Goal: Go to known website: Access a specific website the user already knows

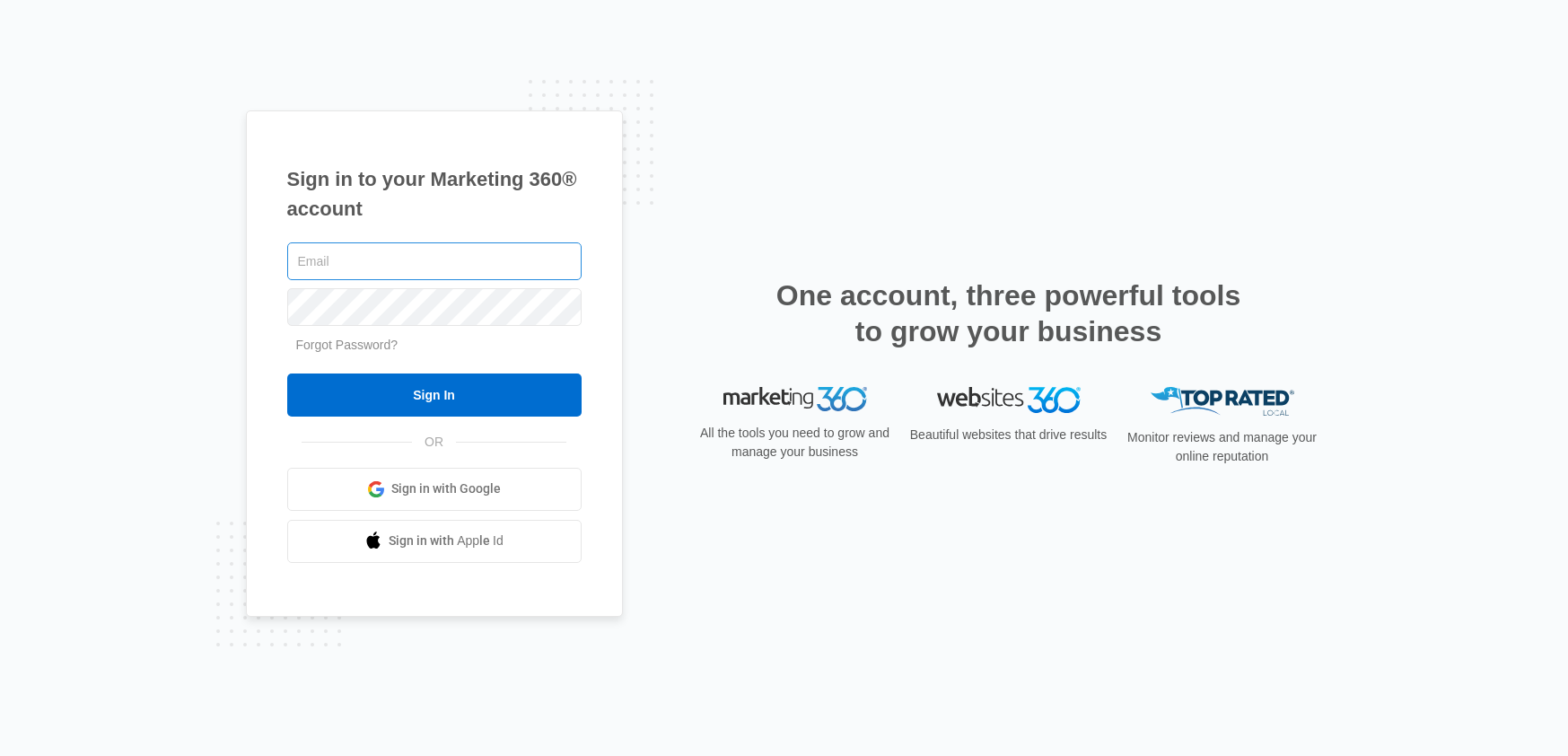
click at [422, 267] on input "text" at bounding box center [435, 260] width 295 height 37
type input "[PERSON_NAME][EMAIL_ADDRESS][PERSON_NAME][DOMAIN_NAME]"
click at [287, 374] on input "Sign In" at bounding box center [435, 395] width 295 height 43
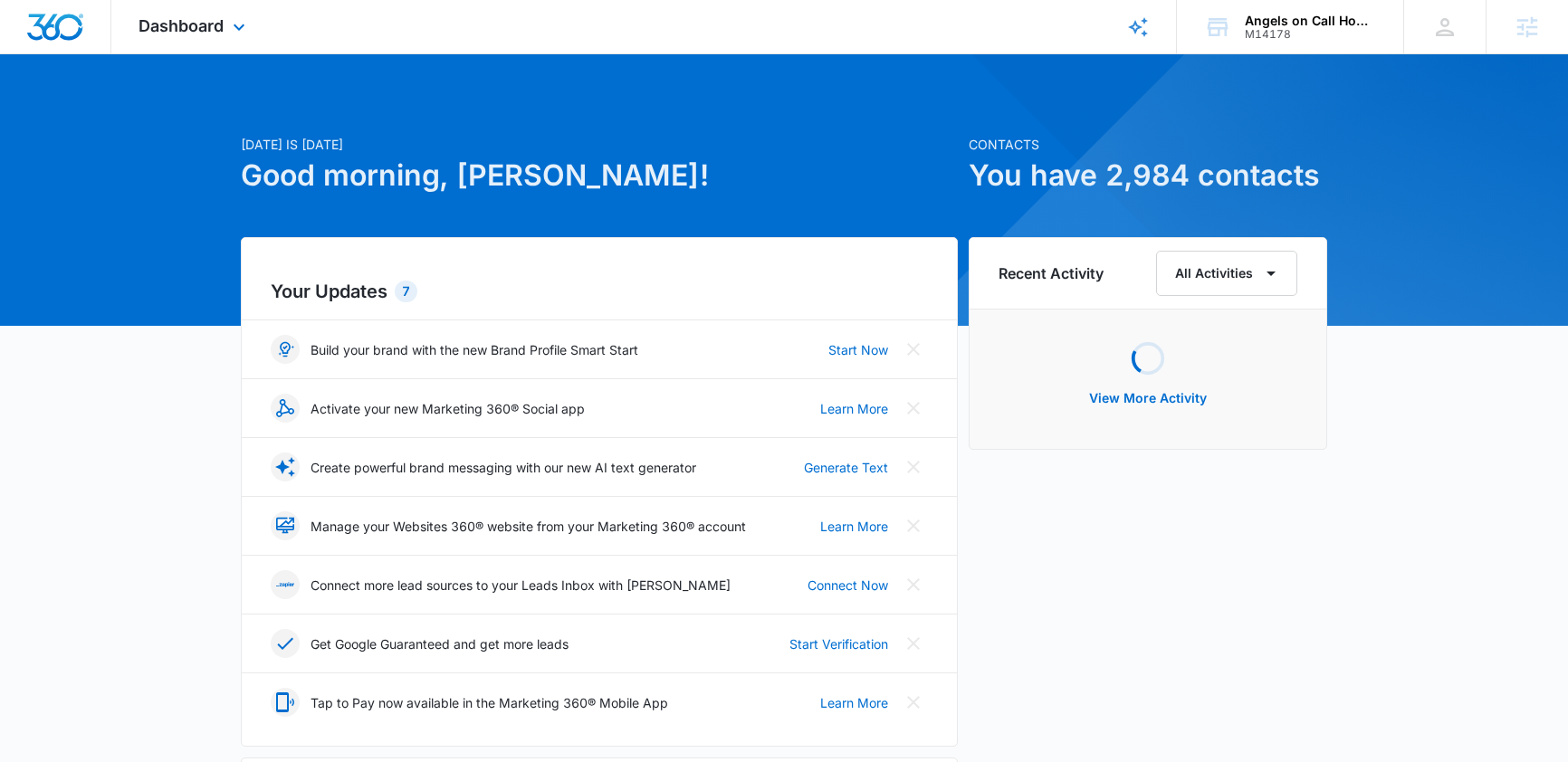
click at [196, 35] on div "Dashboard Apps Reputation Websites Forms CRM Email Social Shop Content Ads Inte…" at bounding box center [194, 27] width 166 height 53
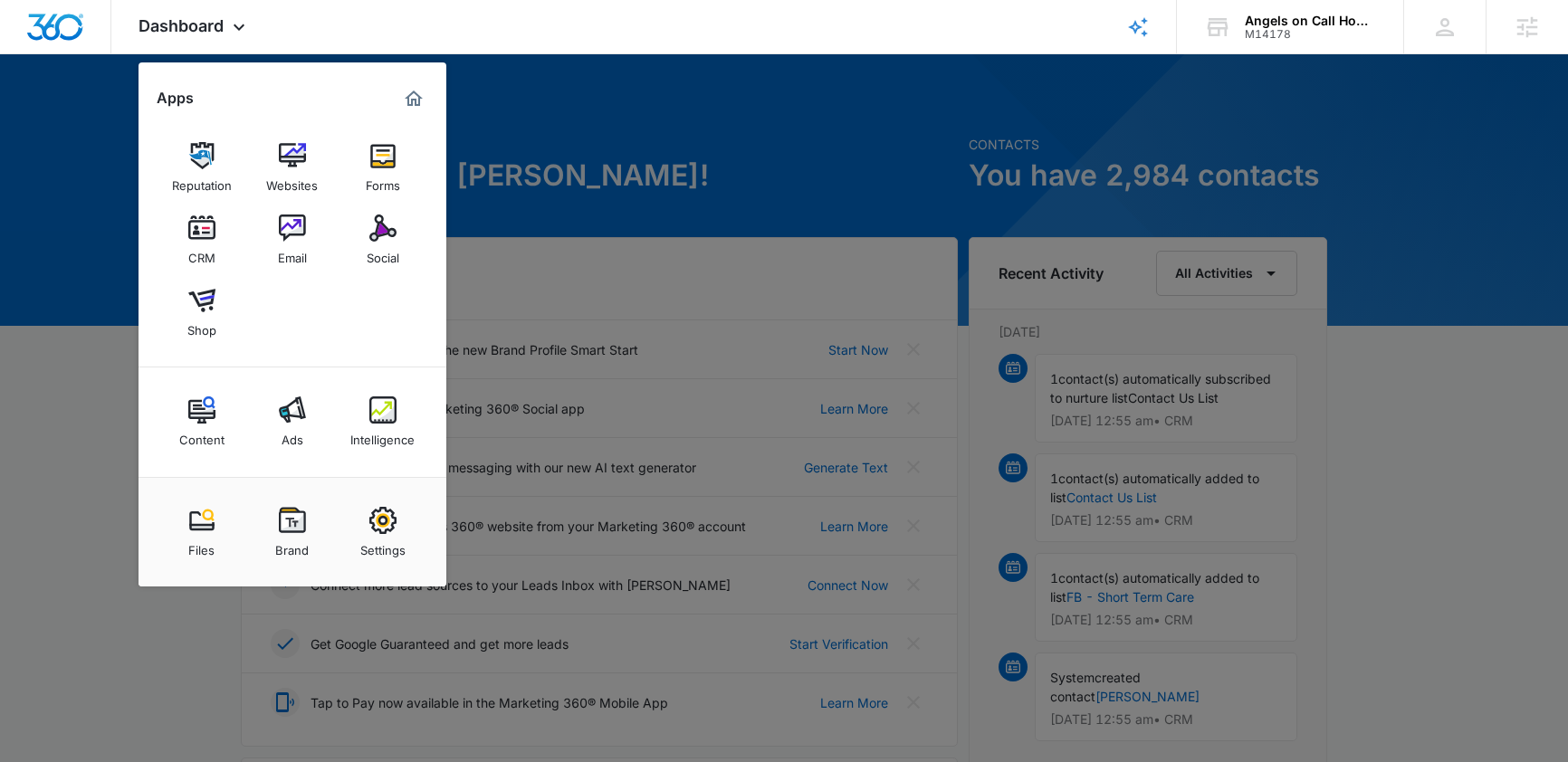
click at [290, 220] on img at bounding box center [293, 228] width 28 height 28
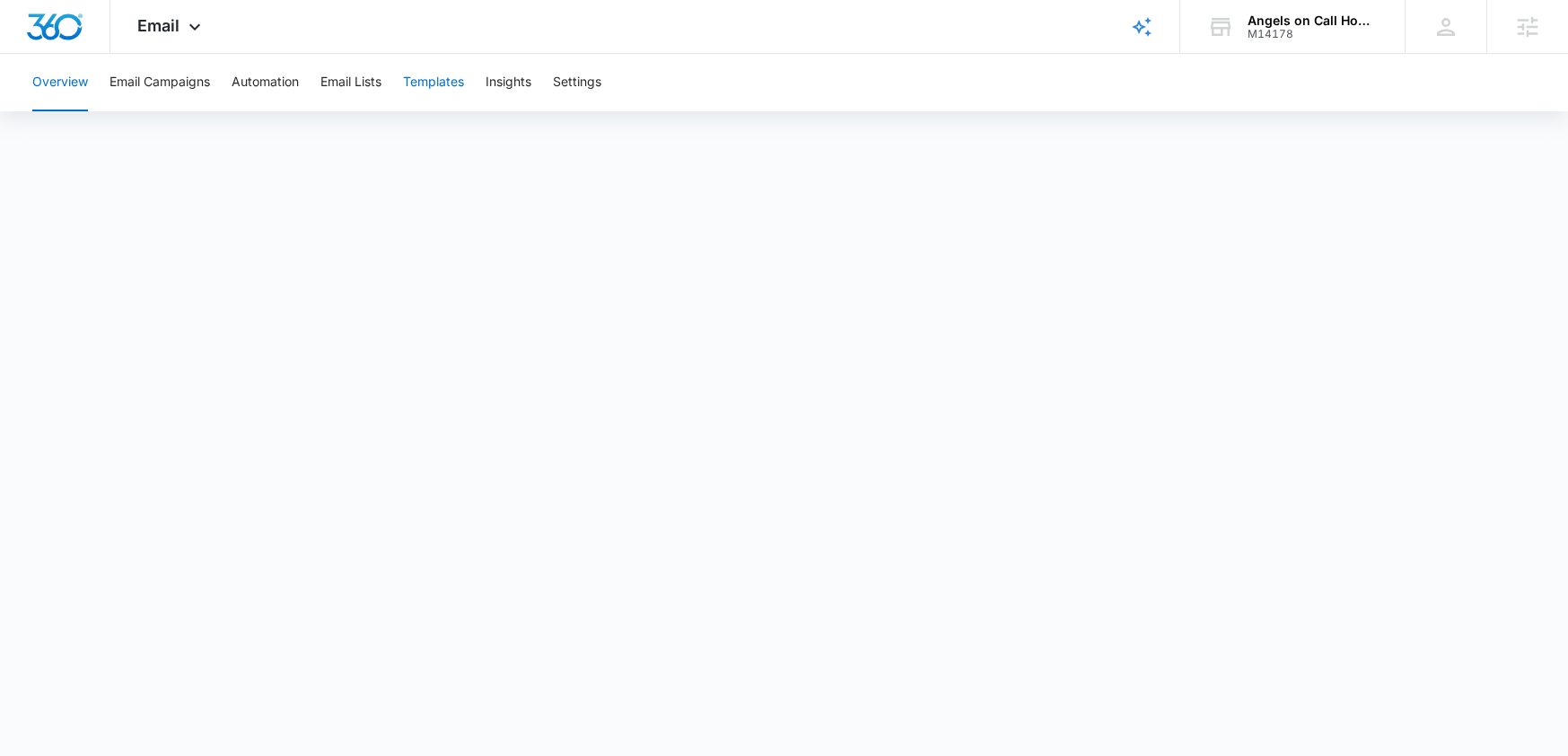
click at [437, 81] on button "Templates" at bounding box center [433, 82] width 61 height 57
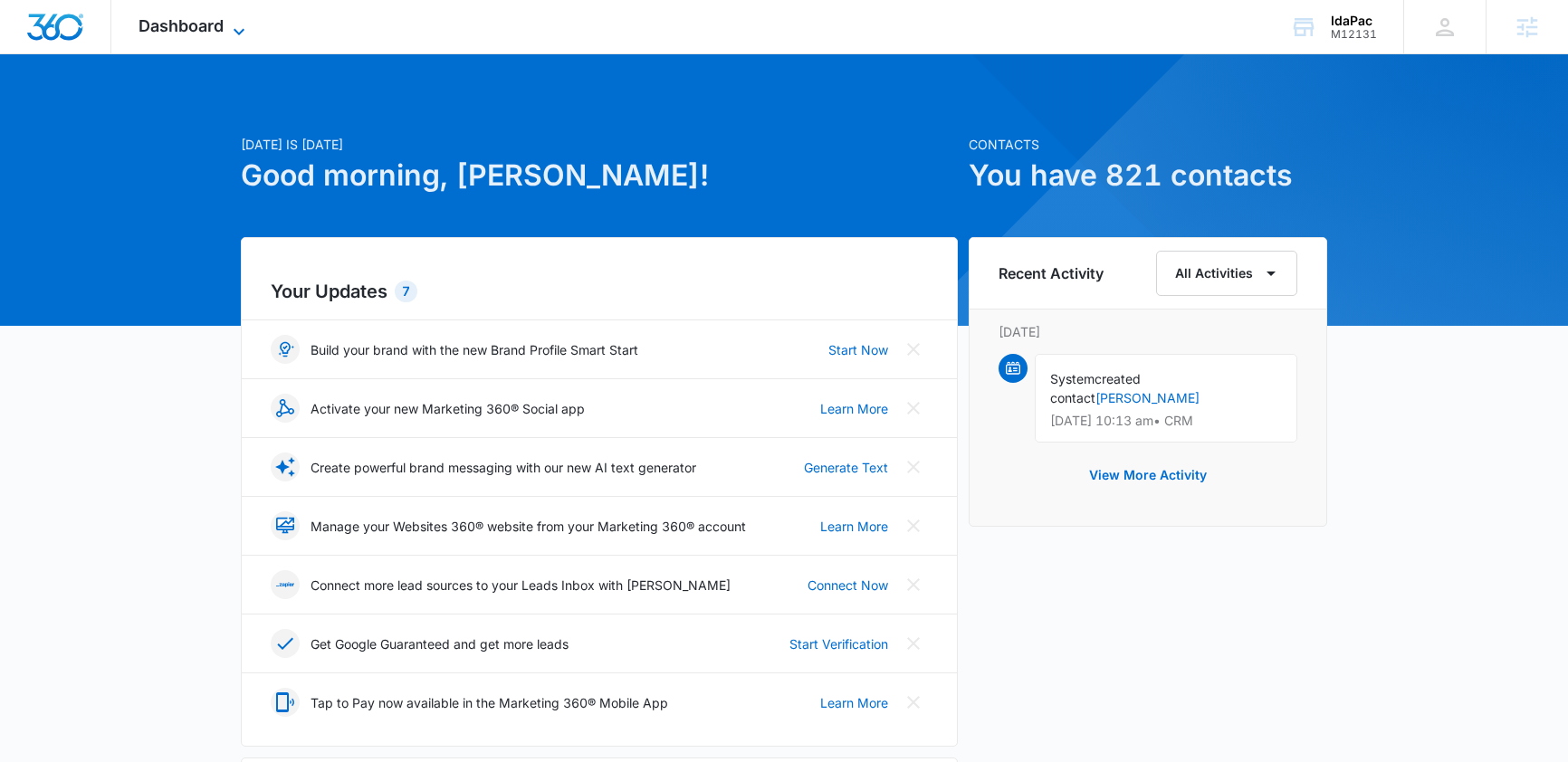
click at [240, 29] on icon at bounding box center [239, 32] width 22 height 22
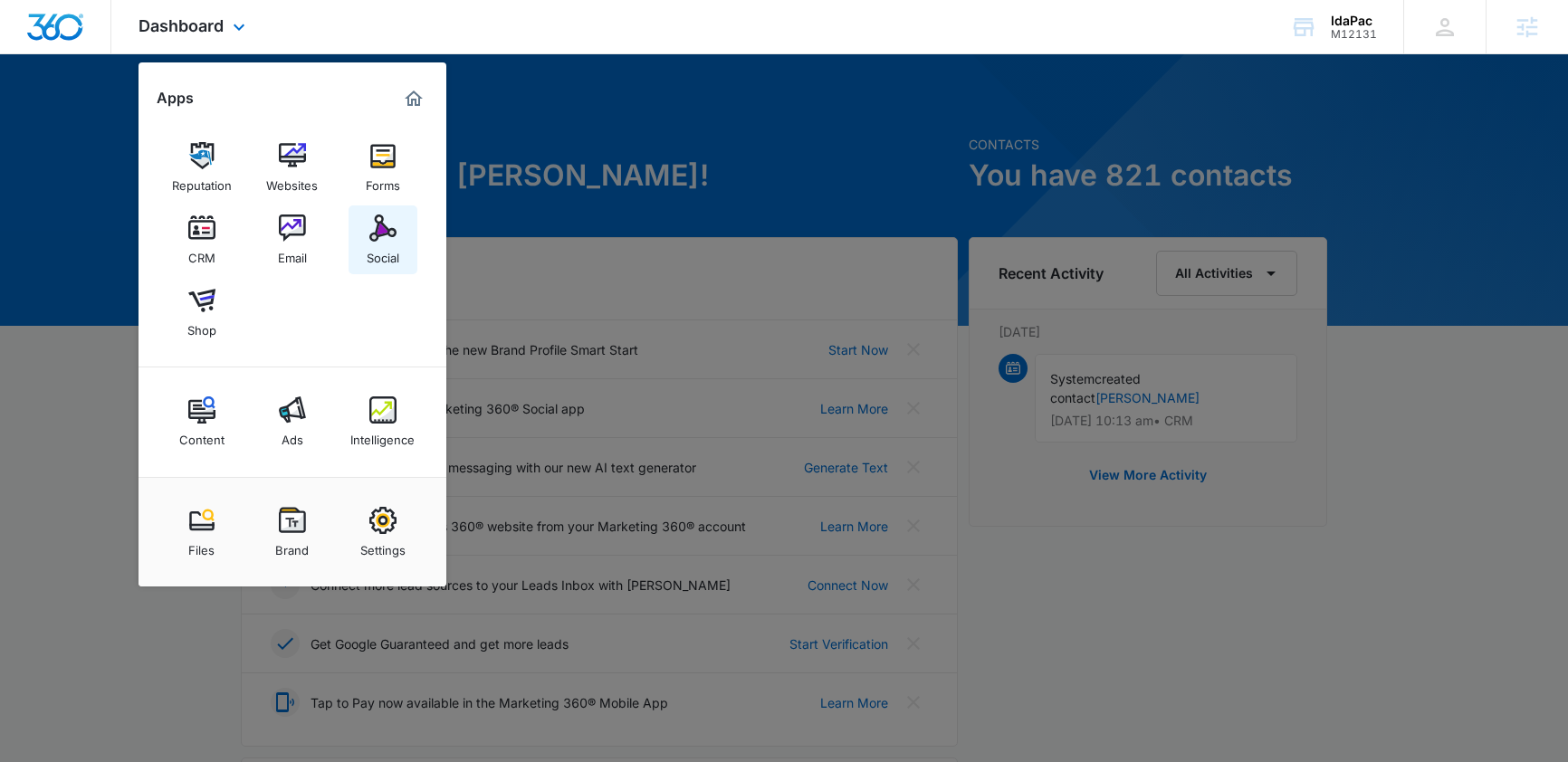
click at [382, 227] on img at bounding box center [384, 228] width 28 height 28
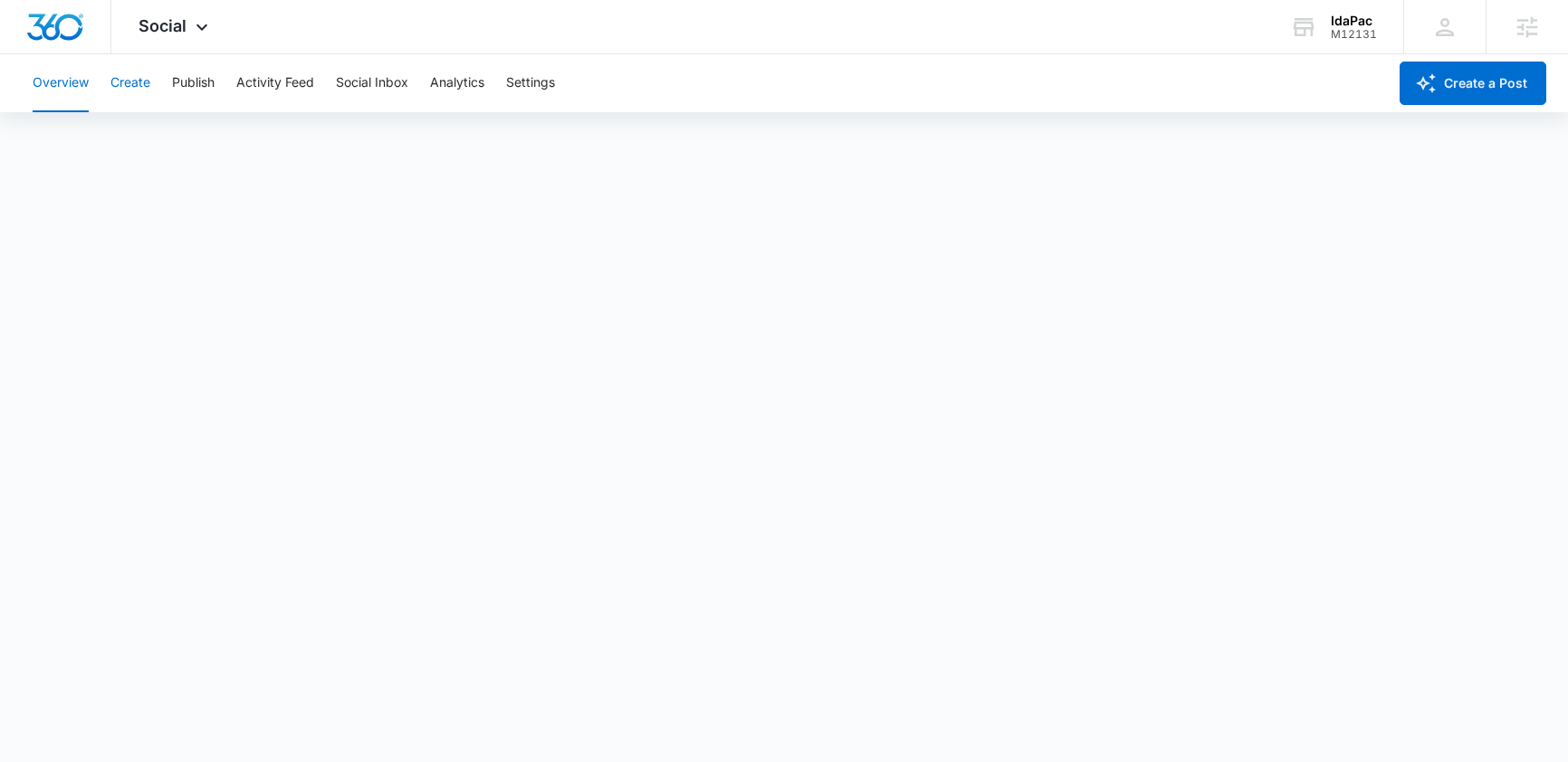
click at [139, 85] on button "Create" at bounding box center [129, 83] width 39 height 58
